Goal: Transaction & Acquisition: Purchase product/service

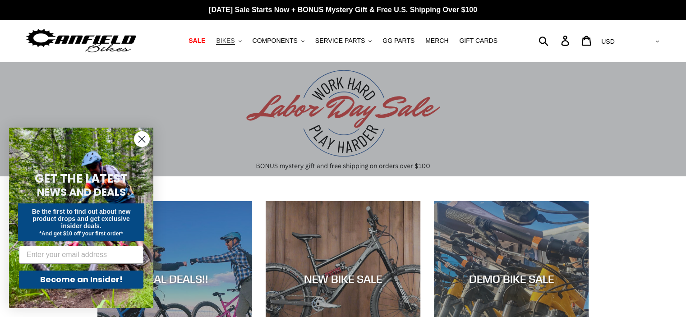
click at [231, 43] on span "BIKES" at bounding box center [225, 41] width 18 height 8
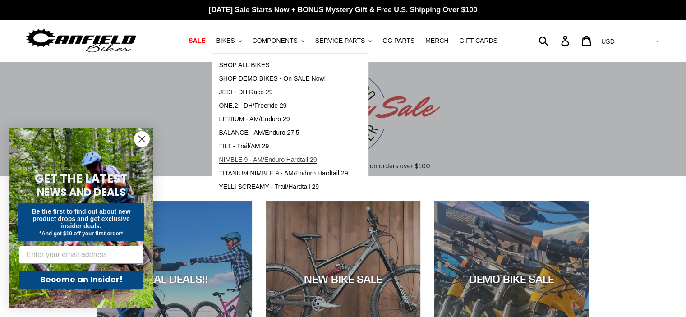
click at [238, 156] on span "NIMBLE 9 - AM/Enduro Hardtail 29" at bounding box center [268, 160] width 98 height 8
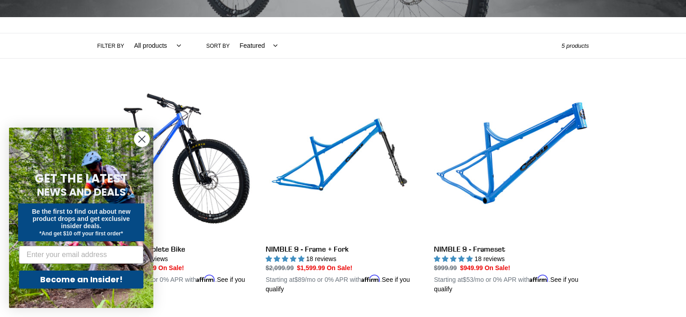
click at [142, 137] on circle "Close dialog" at bounding box center [141, 139] width 15 height 15
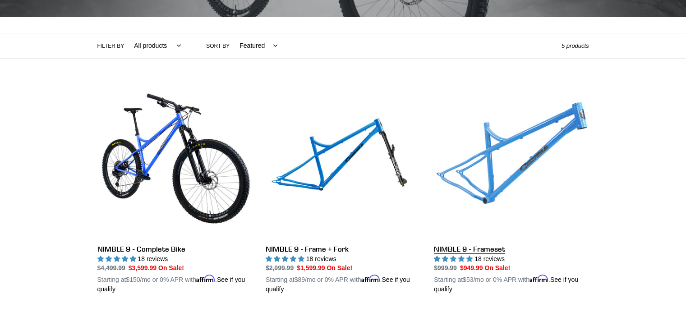
click at [503, 145] on link "NIMBLE 9 - Frameset" at bounding box center [511, 188] width 155 height 211
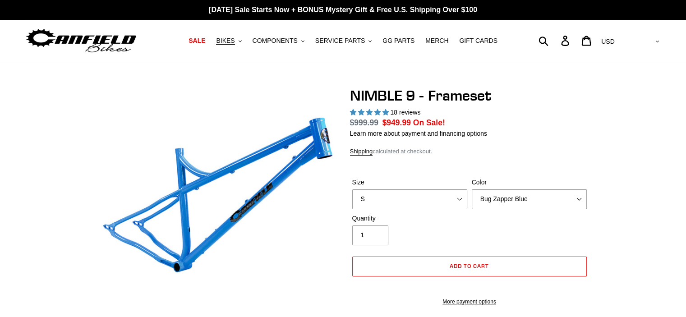
select select "highest-rating"
click at [572, 193] on select "Bug Zapper Blue Purple Haze -Sold Out Galaxy Black" at bounding box center [528, 199] width 115 height 20
